Goal: Information Seeking & Learning: Learn about a topic

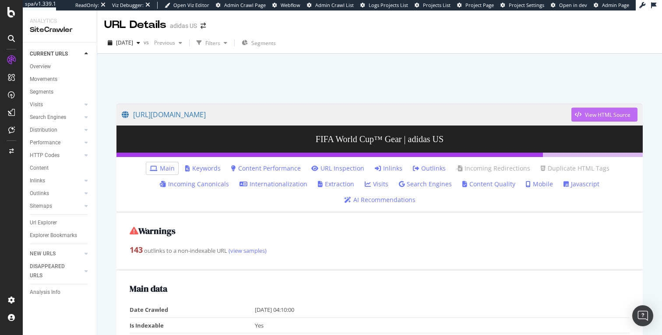
click at [596, 113] on div "View HTML Source" at bounding box center [608, 114] width 46 height 7
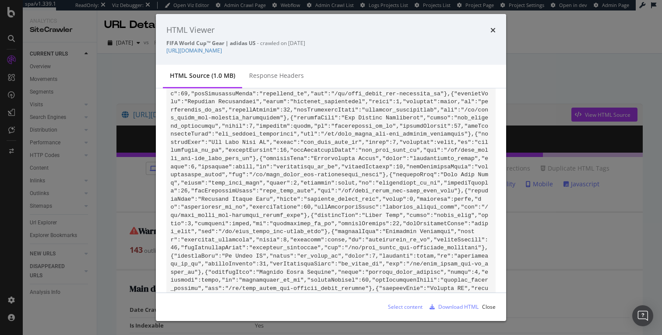
scroll to position [54846, 0]
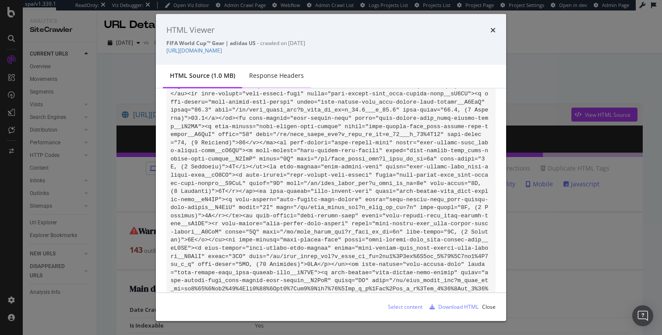
click at [290, 82] on div "Response Headers" at bounding box center [276, 76] width 69 height 24
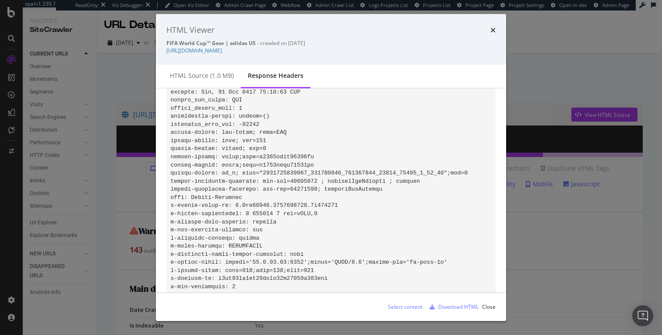
scroll to position [57, 0]
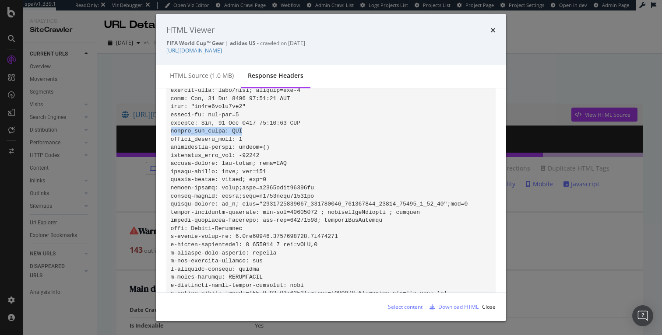
drag, startPoint x: 249, startPoint y: 132, endPoint x: 171, endPoint y: 128, distance: 78.0
click at [171, 128] on pre "modal" at bounding box center [330, 184] width 329 height 284
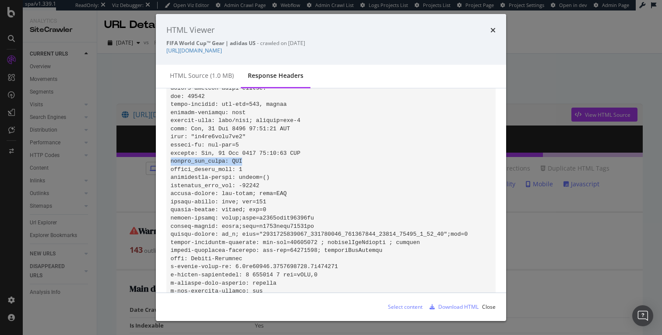
scroll to position [26, 0]
